Goal: Task Accomplishment & Management: Use online tool/utility

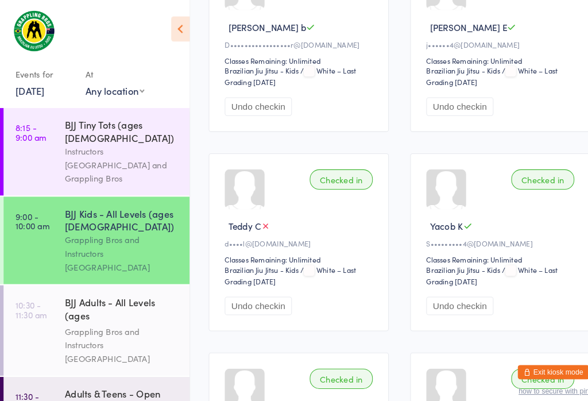
scroll to position [1035, 0]
click at [107, 285] on div "BJJ Adults - All Levels (ages [DEMOGRAPHIC_DATA]+)" at bounding box center [118, 299] width 111 height 28
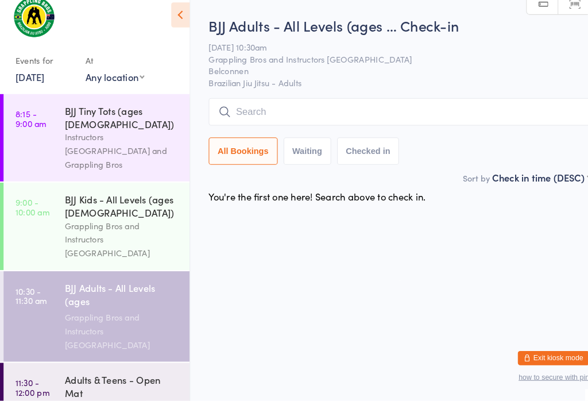
click at [327, 108] on input "search" at bounding box center [385, 121] width 369 height 26
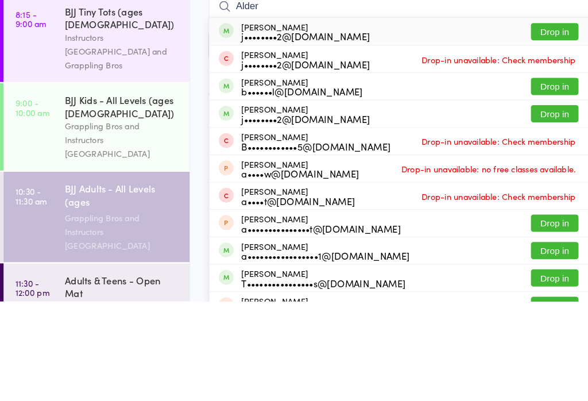
type input "Alder"
click at [530, 211] on button "Drop in" at bounding box center [536, 219] width 46 height 17
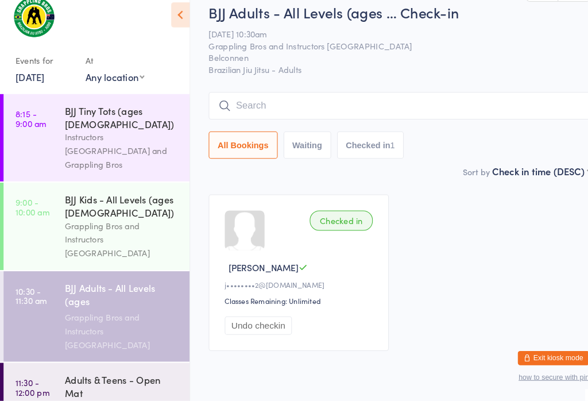
click at [137, 313] on div "Grappling Bros and Instructors [GEOGRAPHIC_DATA]" at bounding box center [118, 333] width 111 height 40
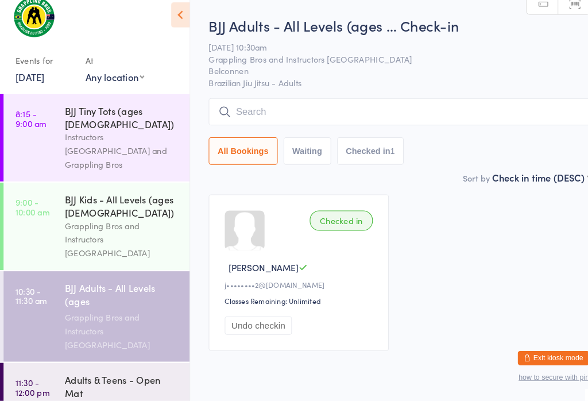
click at [352, 113] on input "search" at bounding box center [385, 121] width 369 height 26
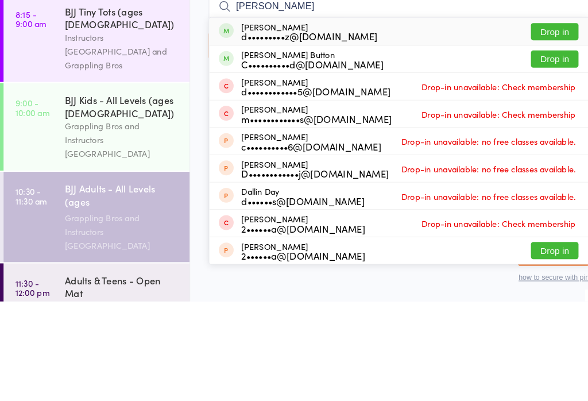
type input "[PERSON_NAME]"
click at [543, 132] on button "Drop in" at bounding box center [536, 140] width 46 height 17
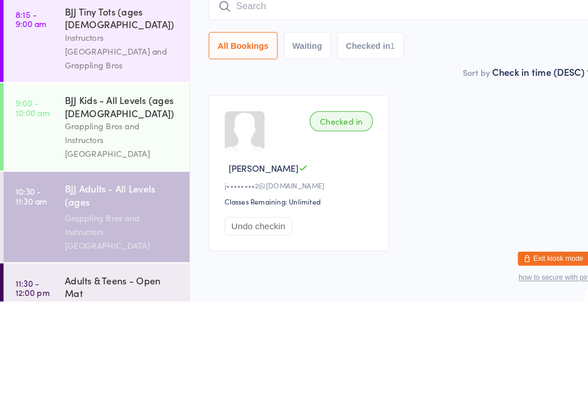
scroll to position [38, 0]
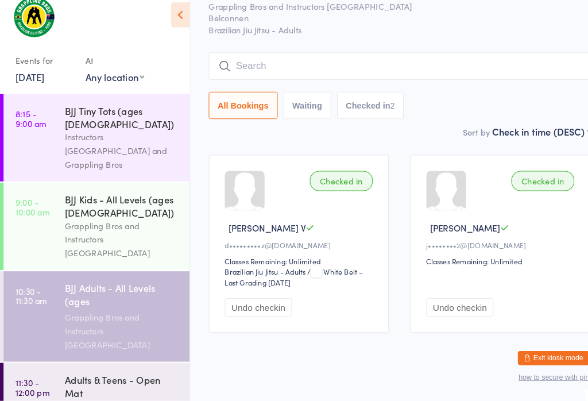
click at [386, 64] on input "search" at bounding box center [385, 77] width 369 height 26
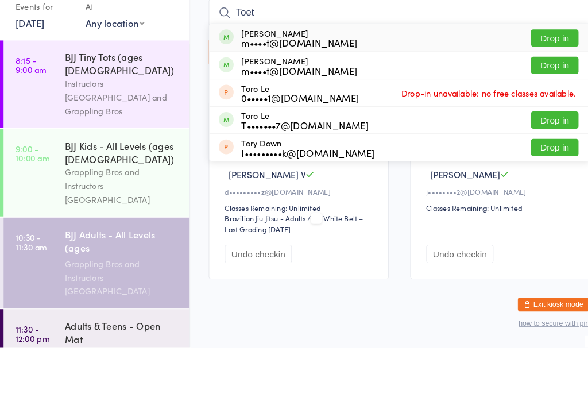
type input "Toet"
click at [543, 89] on div "[PERSON_NAME] m••••t@[DOMAIN_NAME] Drop in" at bounding box center [385, 102] width 367 height 26
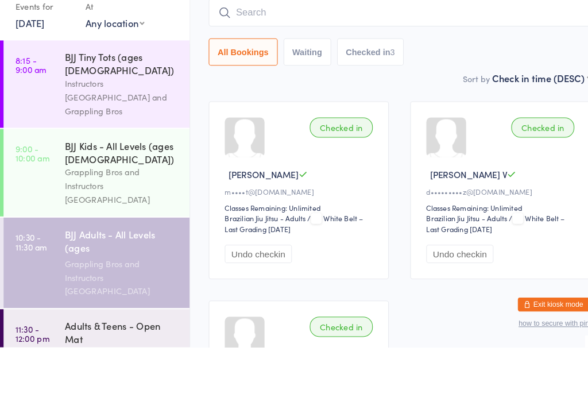
click at [482, 65] on input "search" at bounding box center [385, 78] width 369 height 26
type input "Toet"
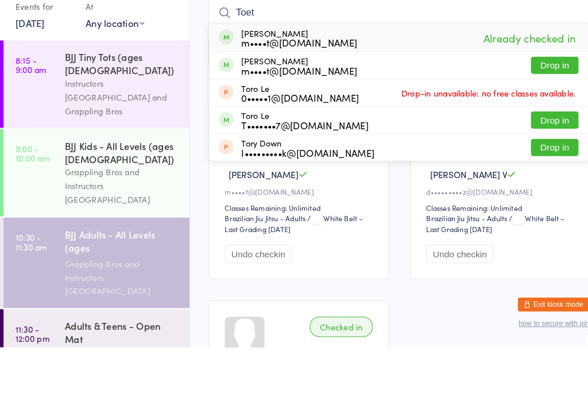
scroll to position [90, 0]
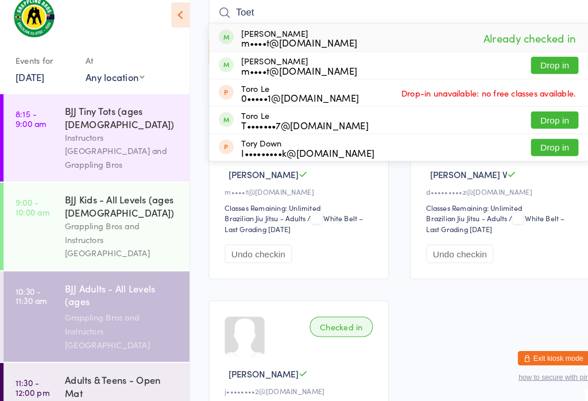
click at [90, 313] on div "Grappling Bros and Instructors [GEOGRAPHIC_DATA]" at bounding box center [118, 333] width 111 height 40
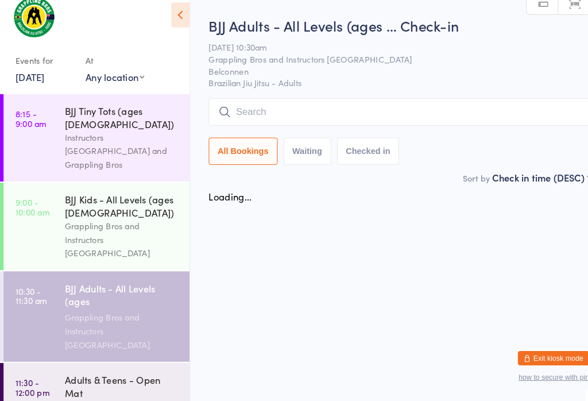
scroll to position [0, 0]
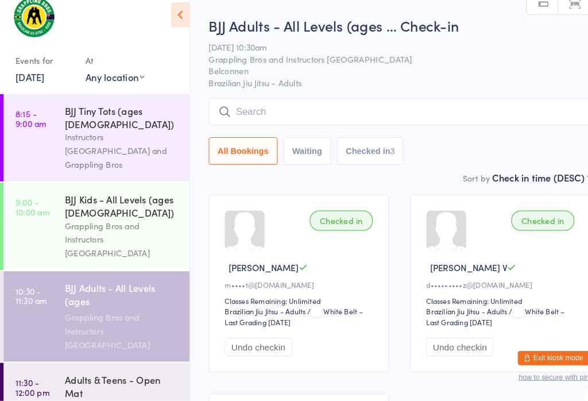
click at [90, 313] on div "Grappling Bros and Instructors [GEOGRAPHIC_DATA]" at bounding box center [118, 333] width 111 height 40
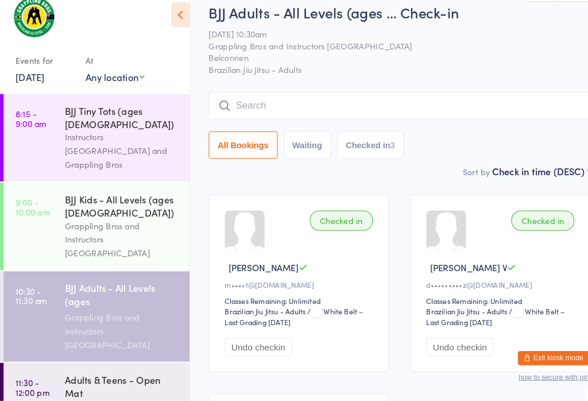
click at [458, 103] on input "search" at bounding box center [385, 116] width 369 height 26
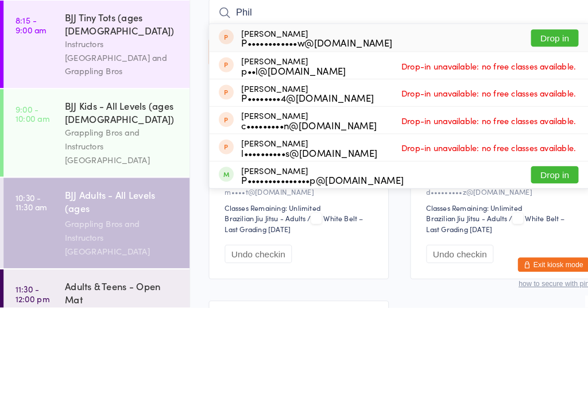
scroll to position [90, 0]
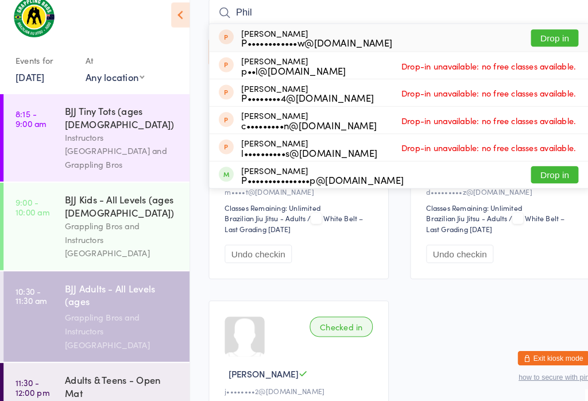
type input "Phil"
click at [537, 174] on button "Drop in" at bounding box center [536, 182] width 46 height 17
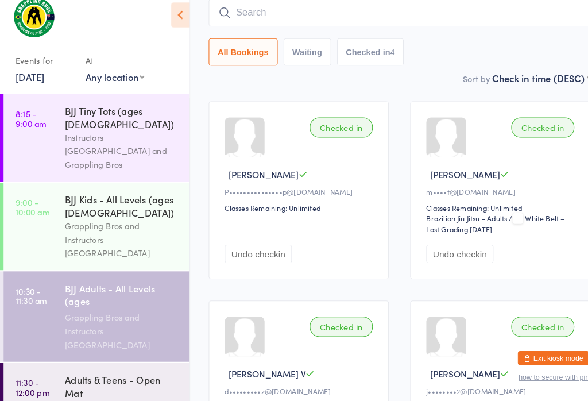
click at [288, 13] on input "search" at bounding box center [385, 26] width 369 height 26
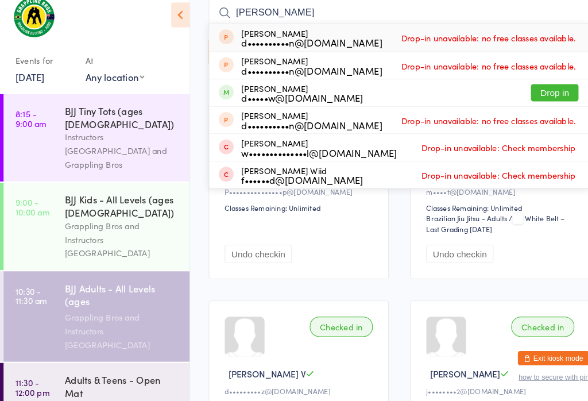
type input "[PERSON_NAME]"
click at [529, 95] on button "Drop in" at bounding box center [536, 103] width 46 height 17
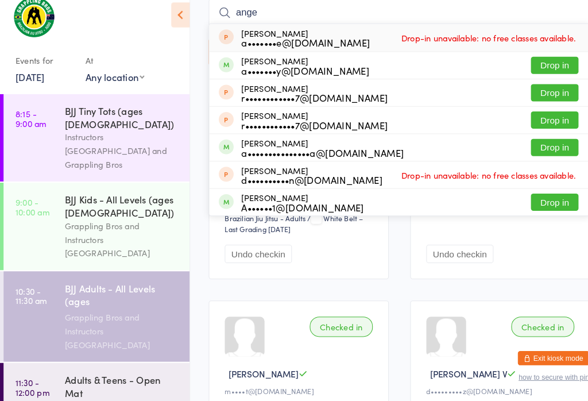
type input "ange"
click at [543, 68] on button "Drop in" at bounding box center [536, 76] width 46 height 17
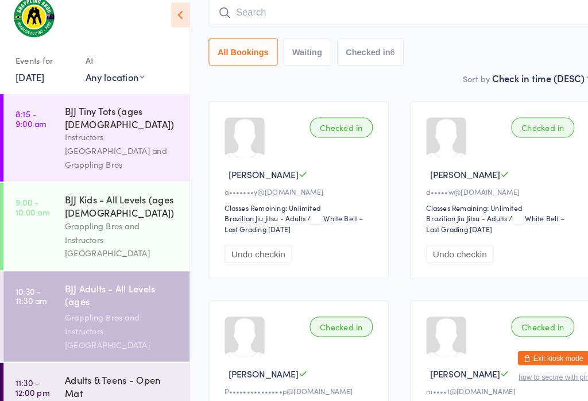
click at [526, 64] on div "All Bookings Waiting Checked in 6" at bounding box center [385, 64] width 369 height 26
click at [367, 20] on input "search" at bounding box center [385, 26] width 369 height 26
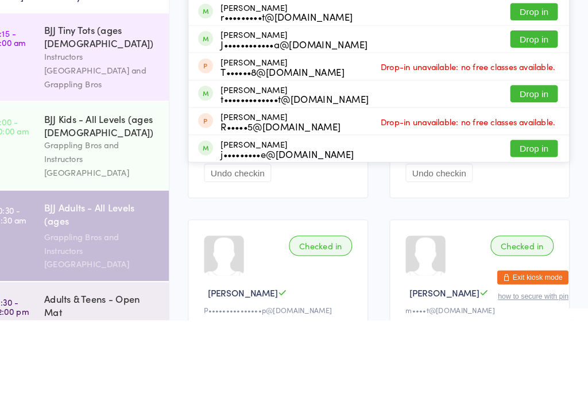
type input "[PERSON_NAME]"
click at [520, 174] on button "Drop in" at bounding box center [536, 182] width 46 height 17
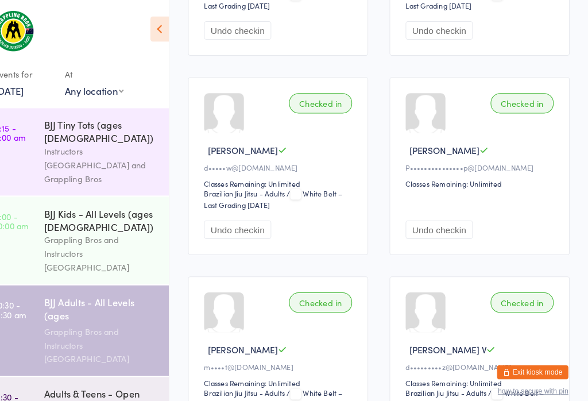
scroll to position [319, 0]
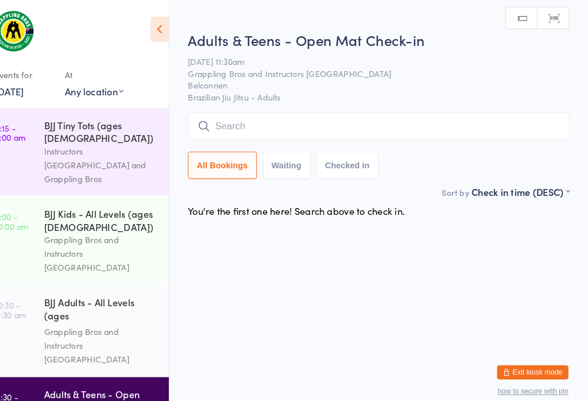
click at [93, 285] on div "BJJ Adults - All Levels (ages [DEMOGRAPHIC_DATA]+)" at bounding box center [118, 299] width 111 height 28
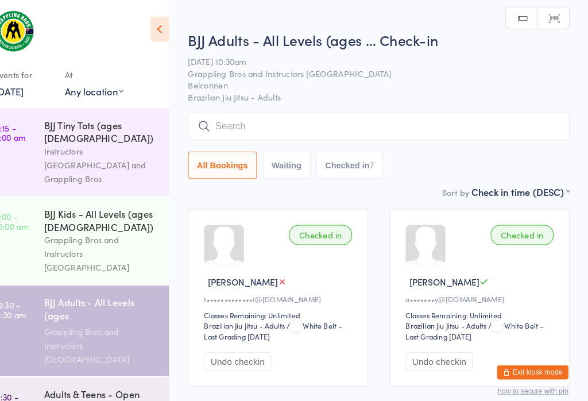
click at [303, 122] on input "search" at bounding box center [385, 121] width 369 height 26
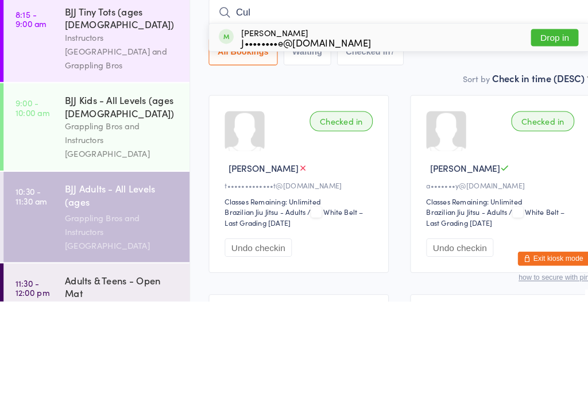
type input "Cul"
click at [541, 138] on button "Drop in" at bounding box center [536, 146] width 46 height 17
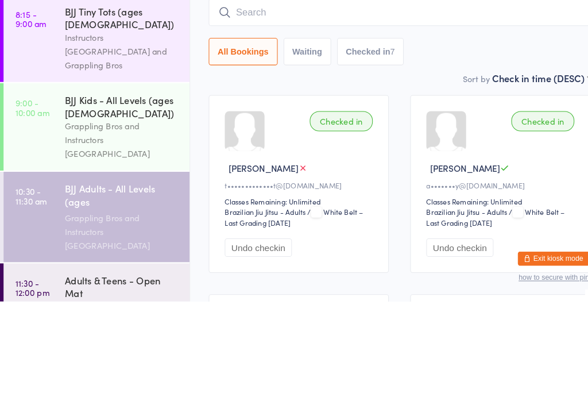
scroll to position [96, 0]
